Goal: Information Seeking & Learning: Learn about a topic

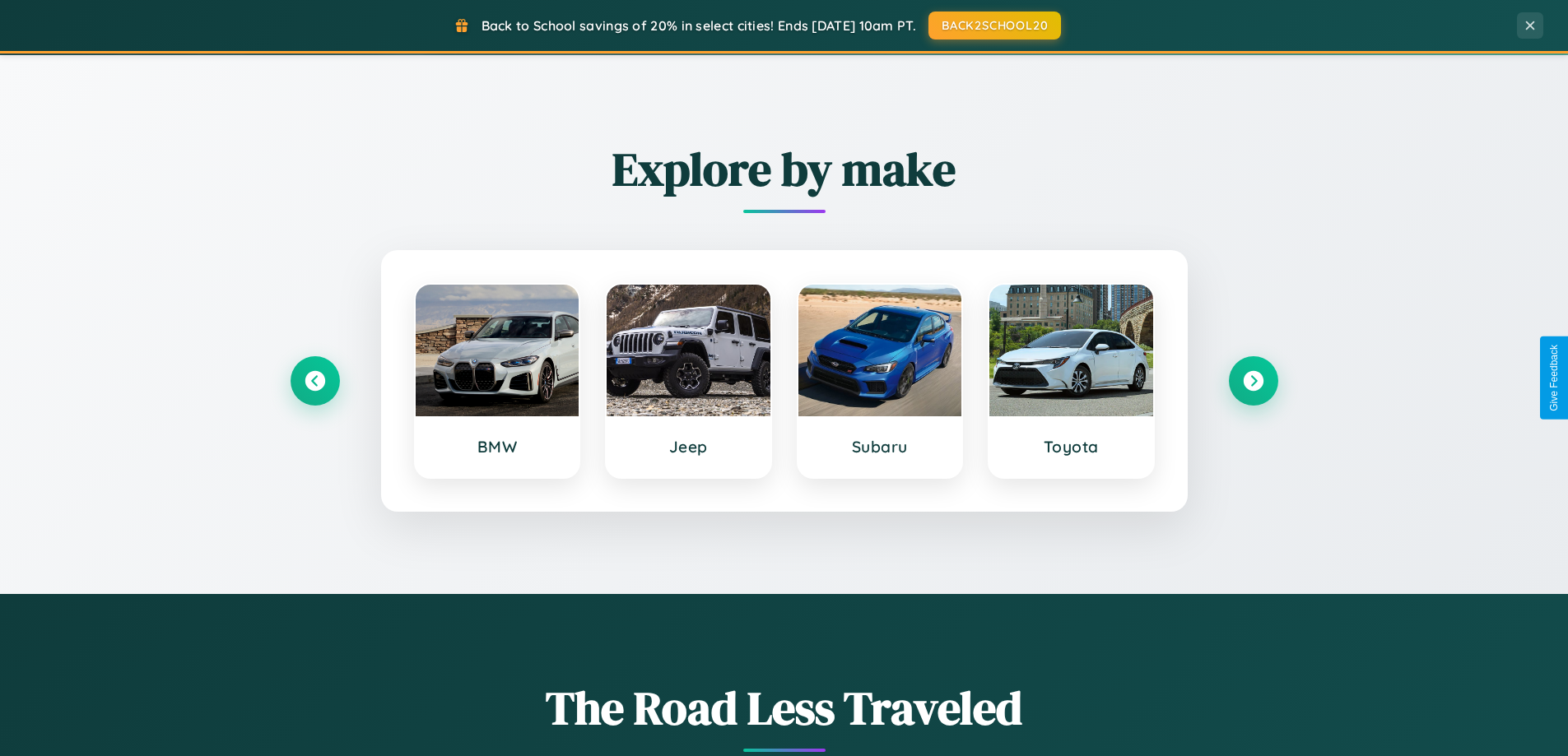
scroll to position [710, 0]
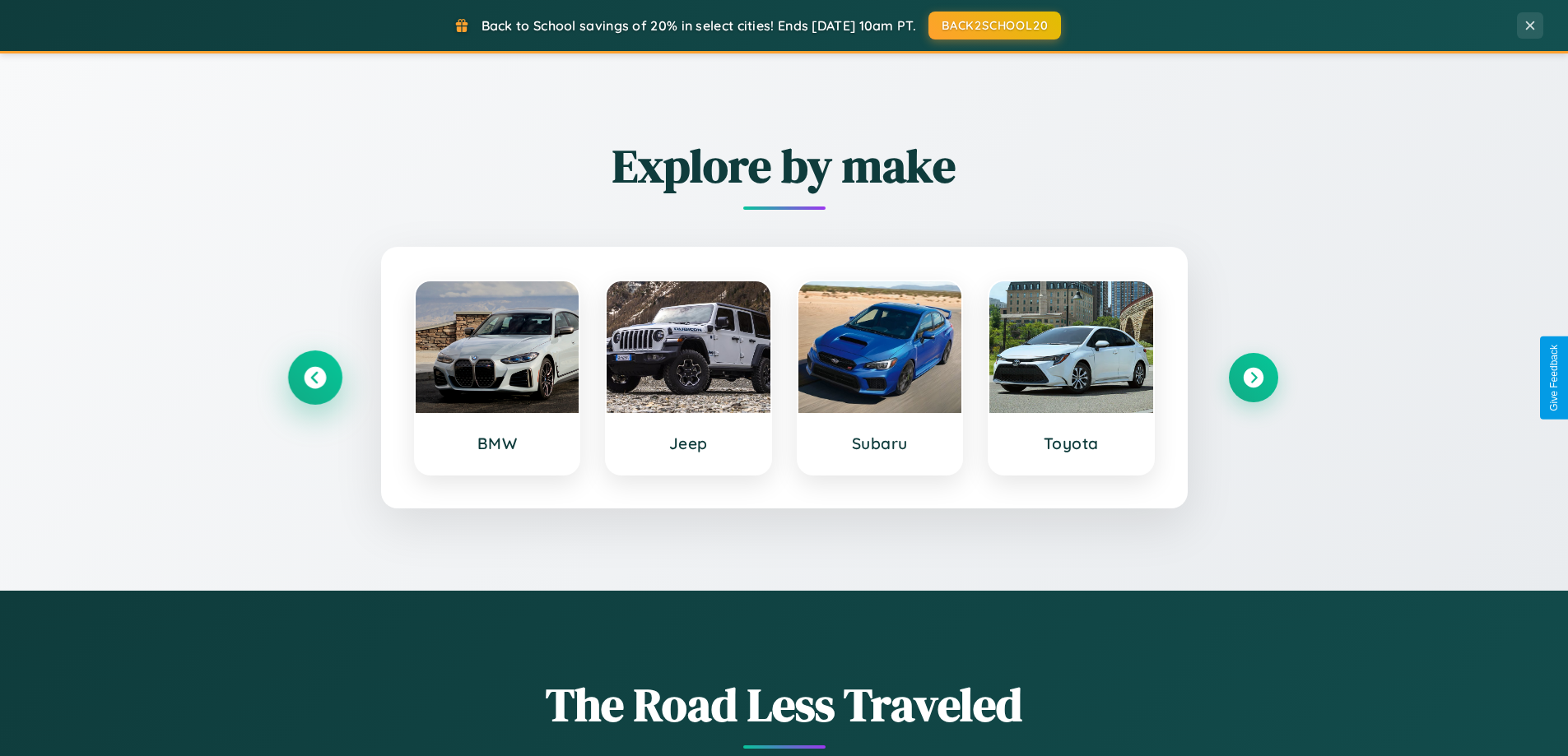
click at [314, 378] on icon at bounding box center [315, 378] width 22 height 22
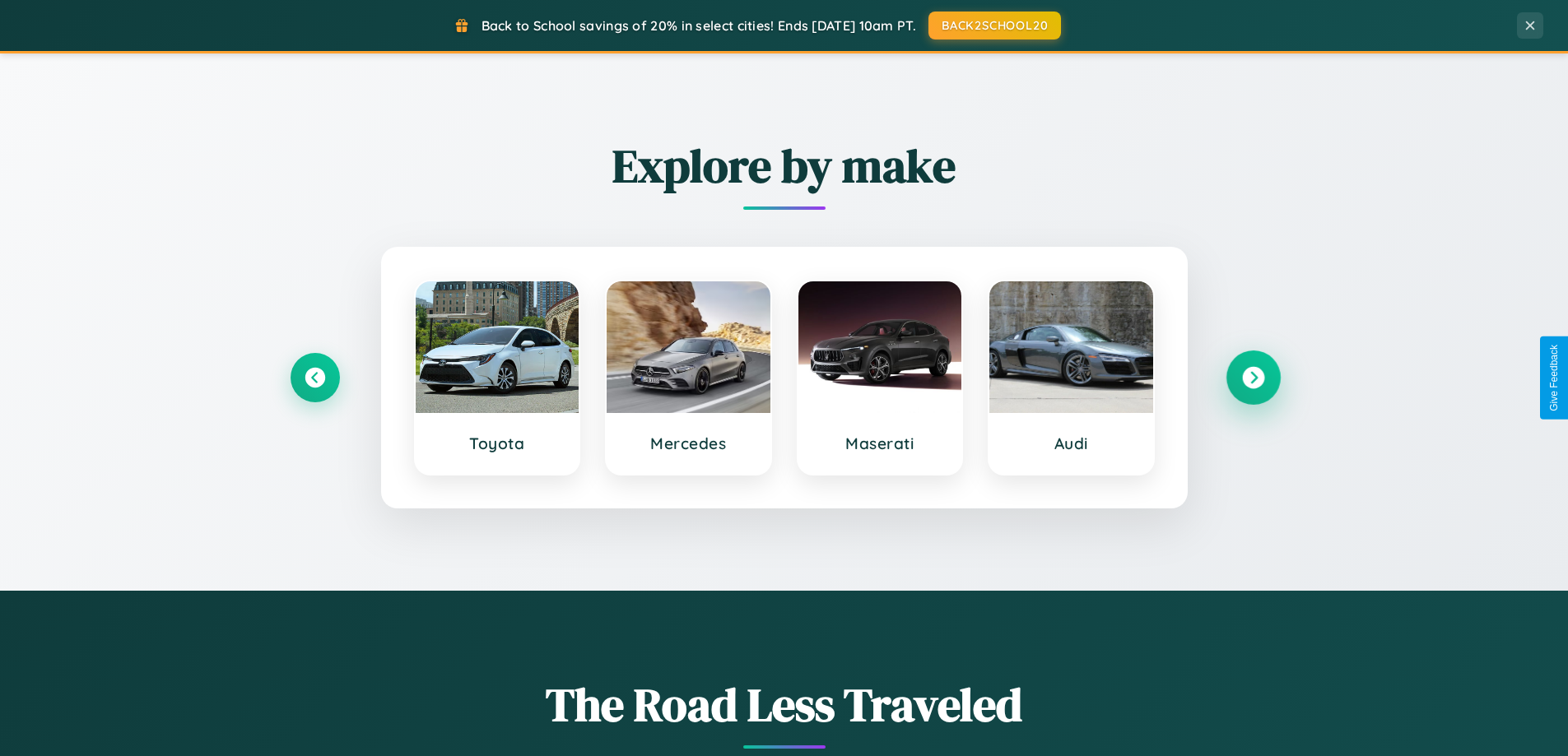
click at [1253, 378] on icon at bounding box center [1254, 378] width 22 height 22
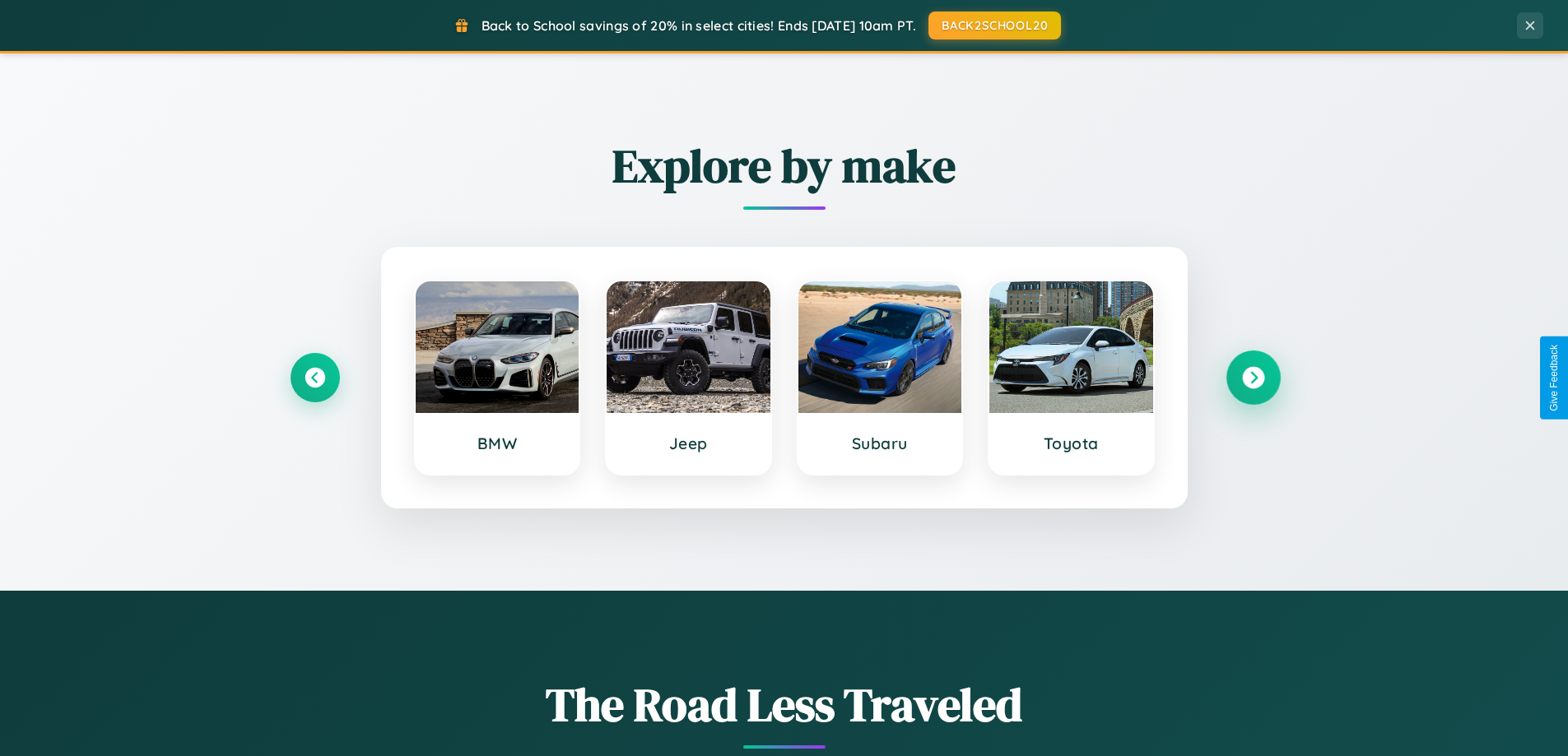
click at [1253, 378] on icon at bounding box center [1254, 378] width 22 height 22
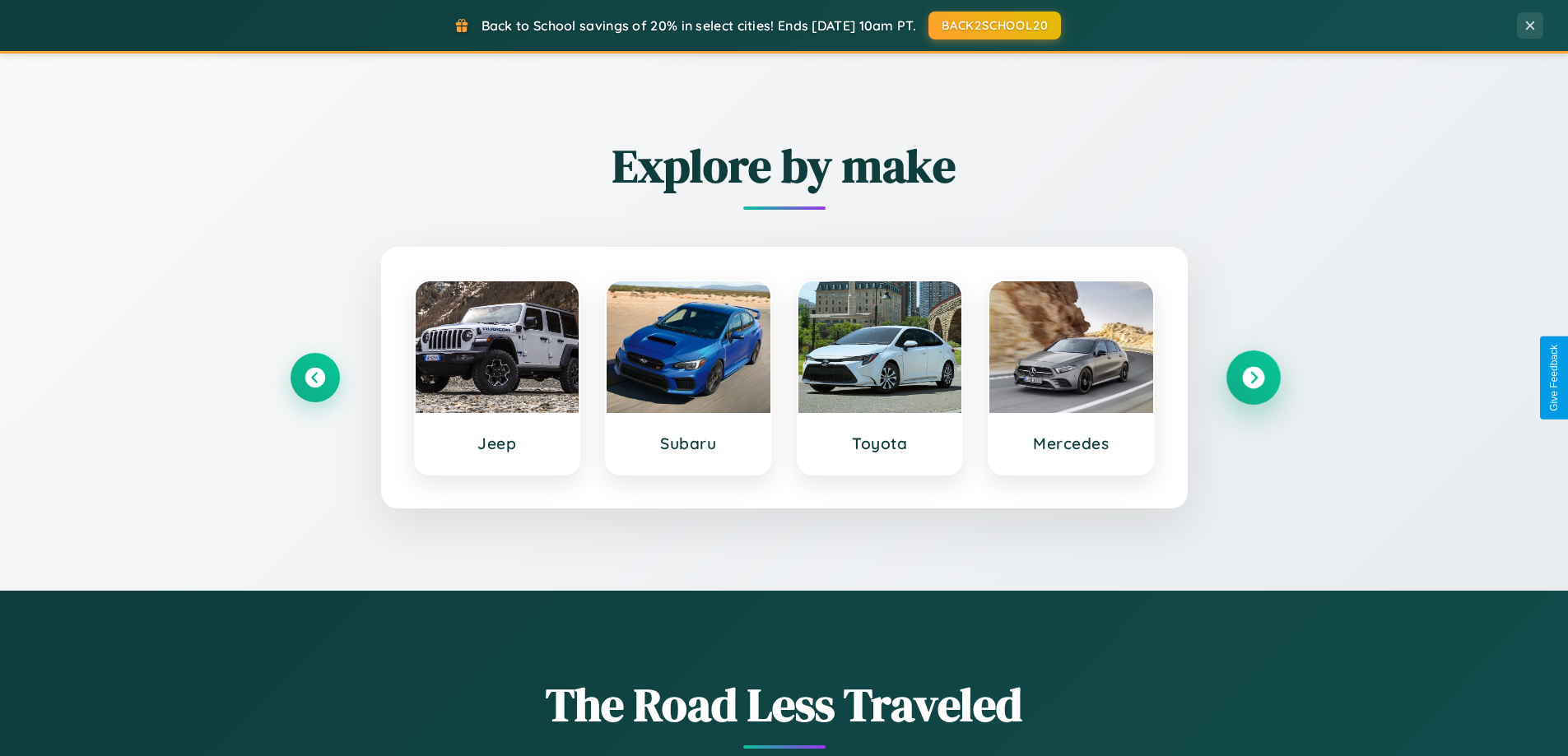
click at [1253, 378] on icon at bounding box center [1254, 378] width 22 height 22
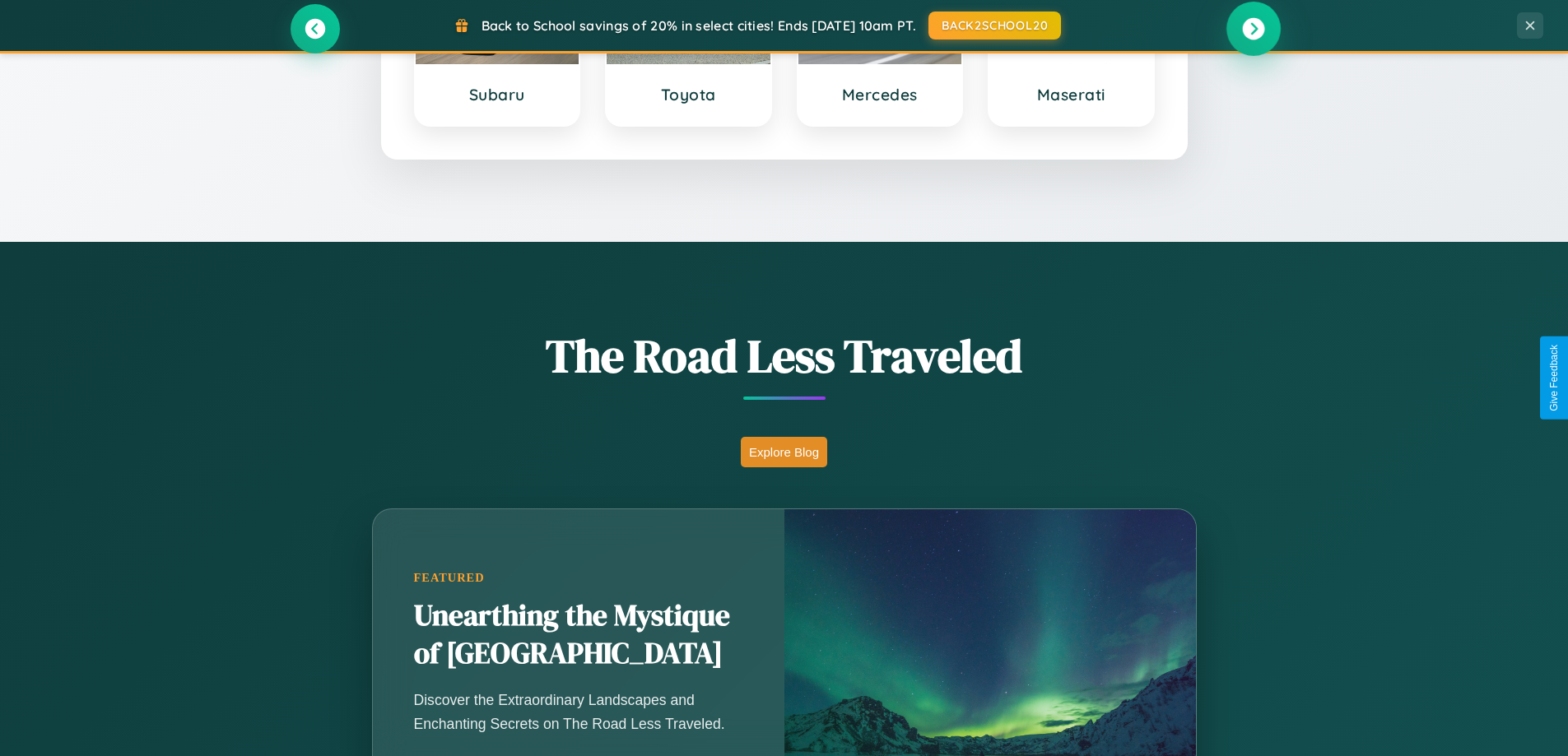
scroll to position [3166, 0]
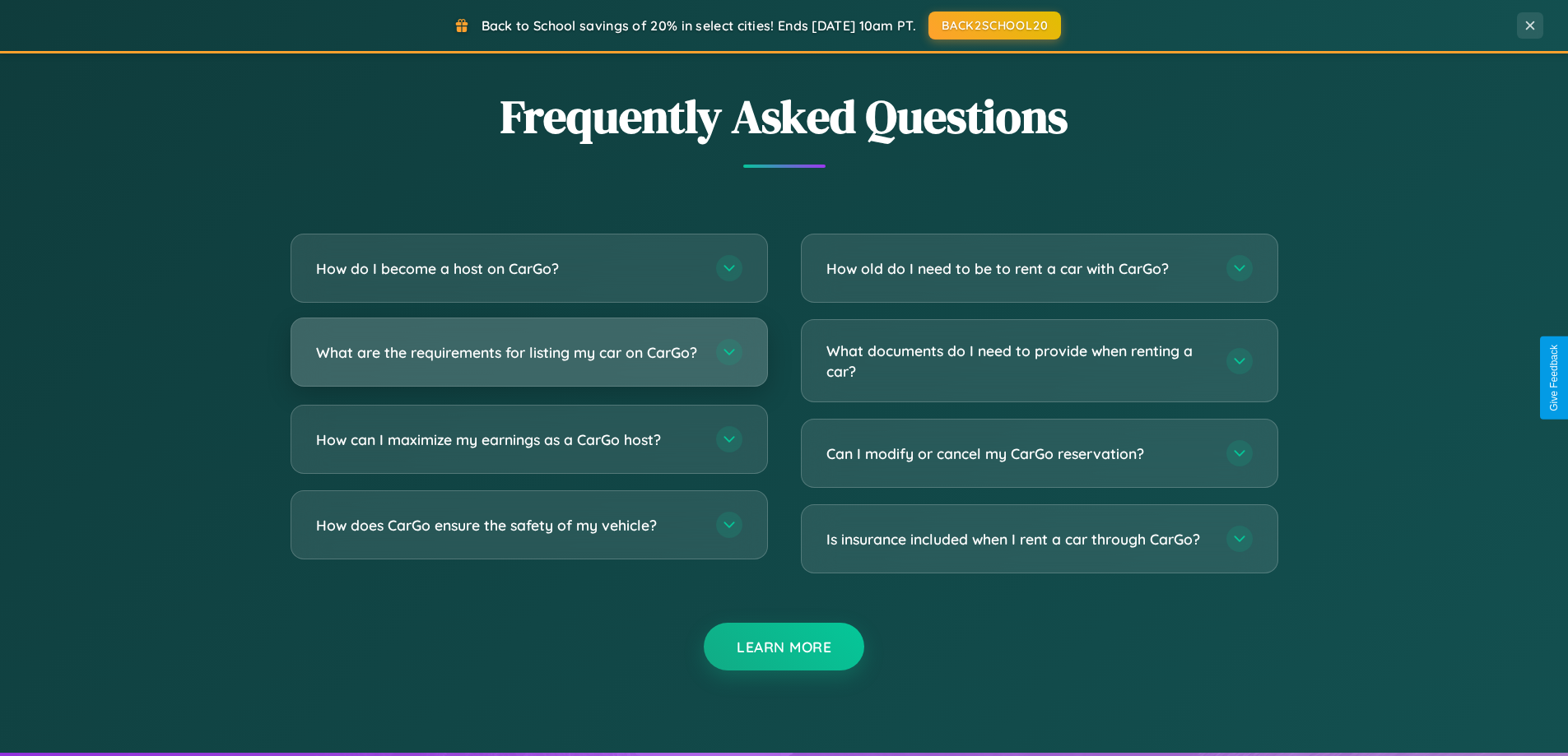
click at [529, 359] on h3 "What are the requirements for listing my car on CarGo?" at bounding box center [507, 353] width 383 height 21
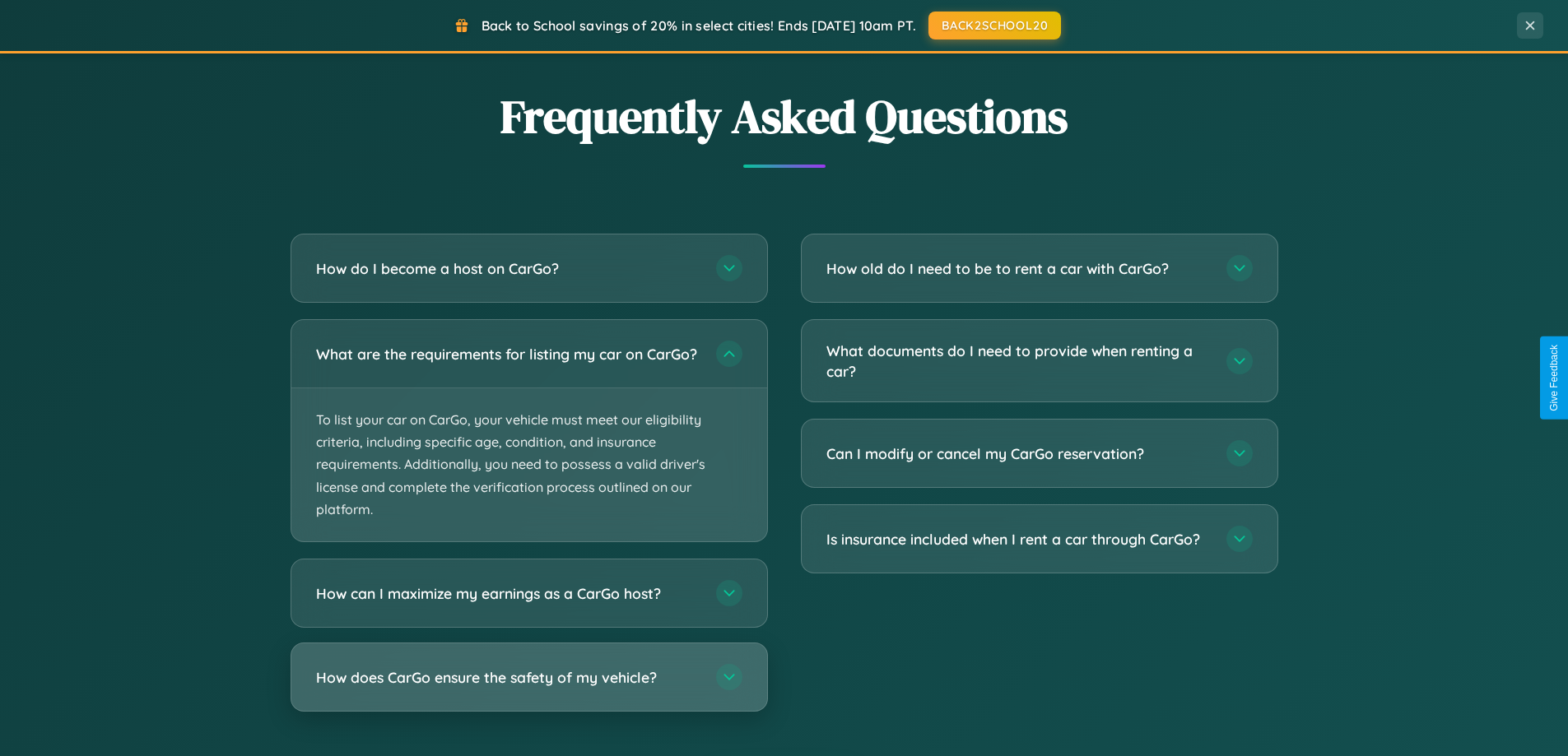
click at [529, 688] on h3 "How does CarGo ensure the safety of my vehicle?" at bounding box center [507, 678] width 383 height 21
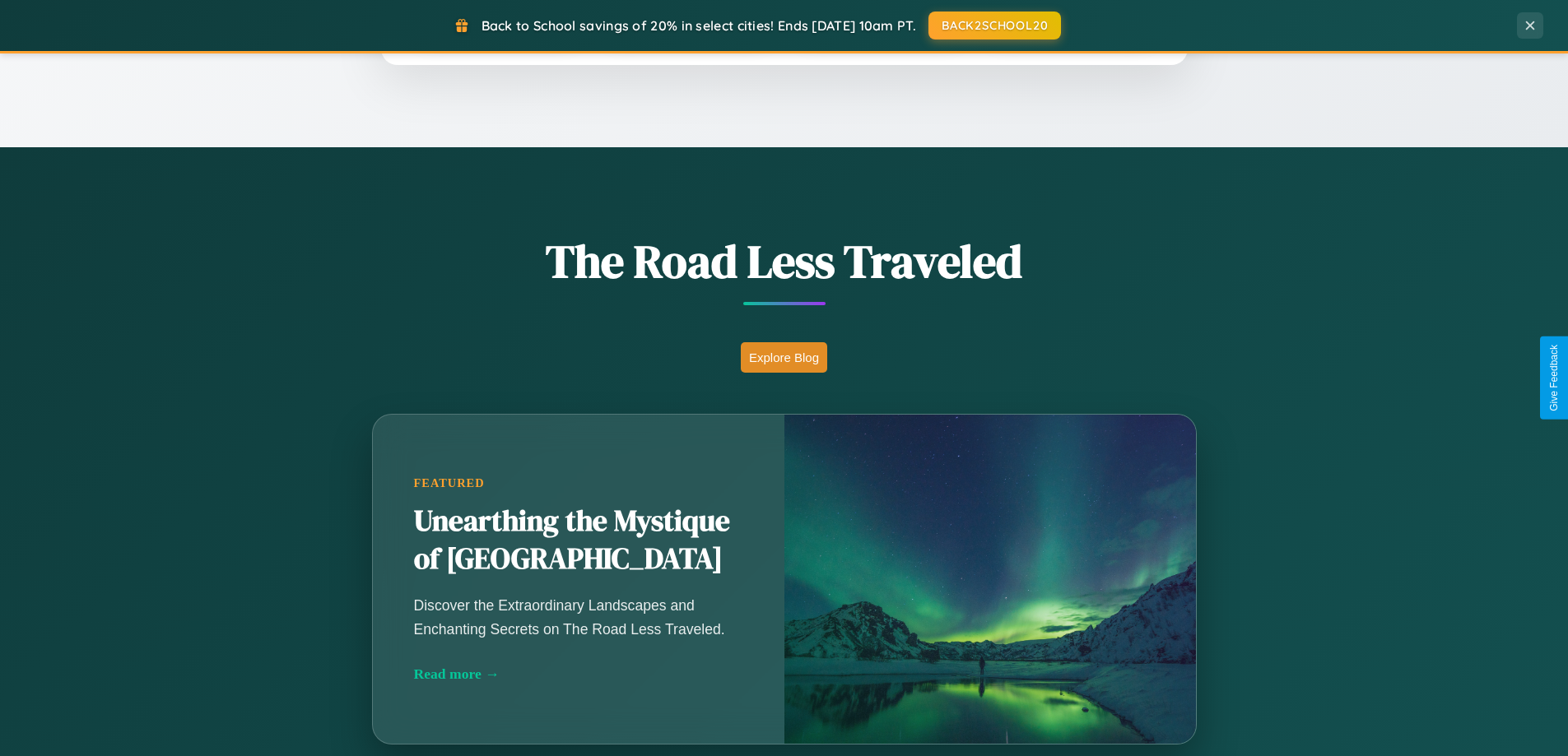
scroll to position [1132, 0]
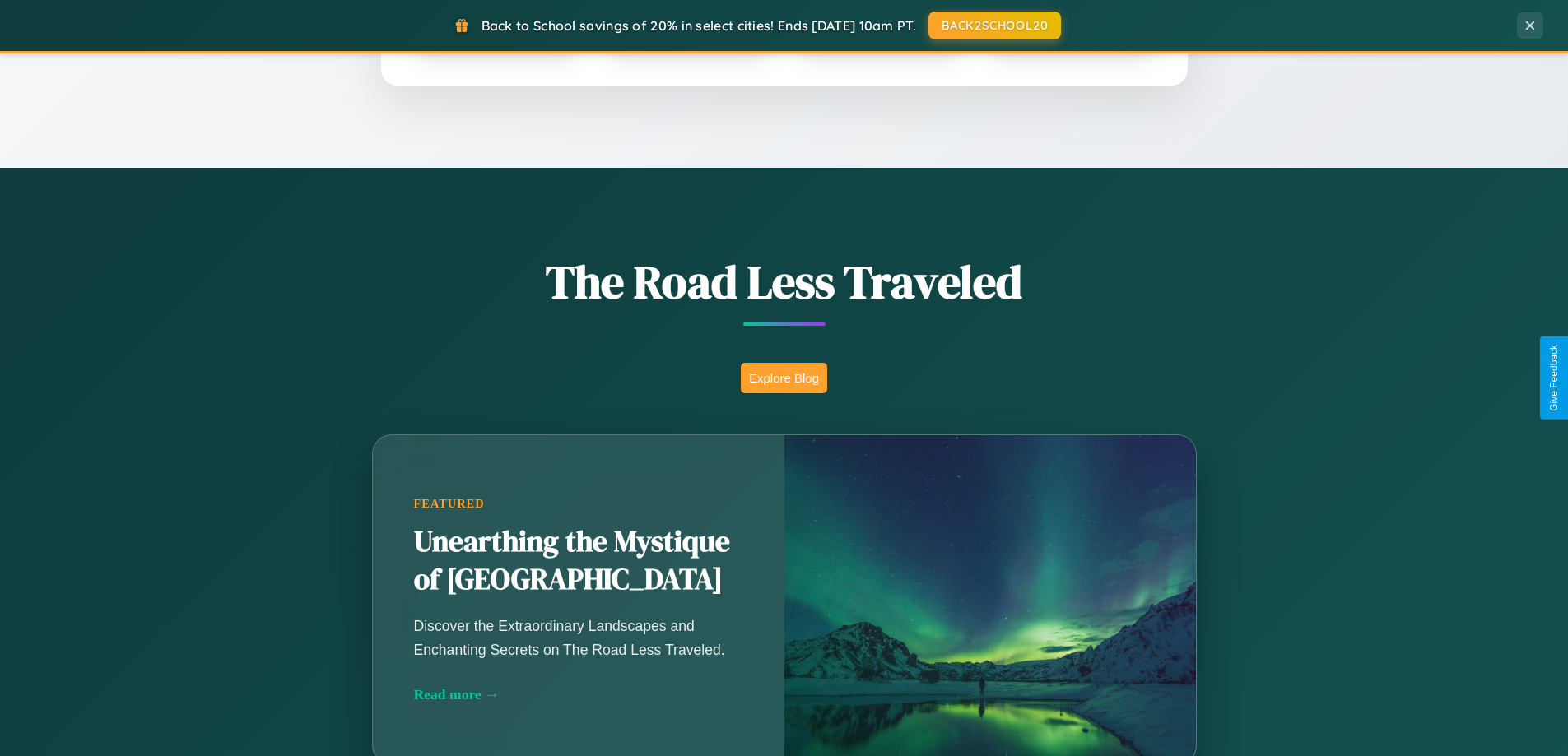
click at [784, 378] on button "Explore Blog" at bounding box center [784, 377] width 86 height 30
